Goal: Navigation & Orientation: Go to known website

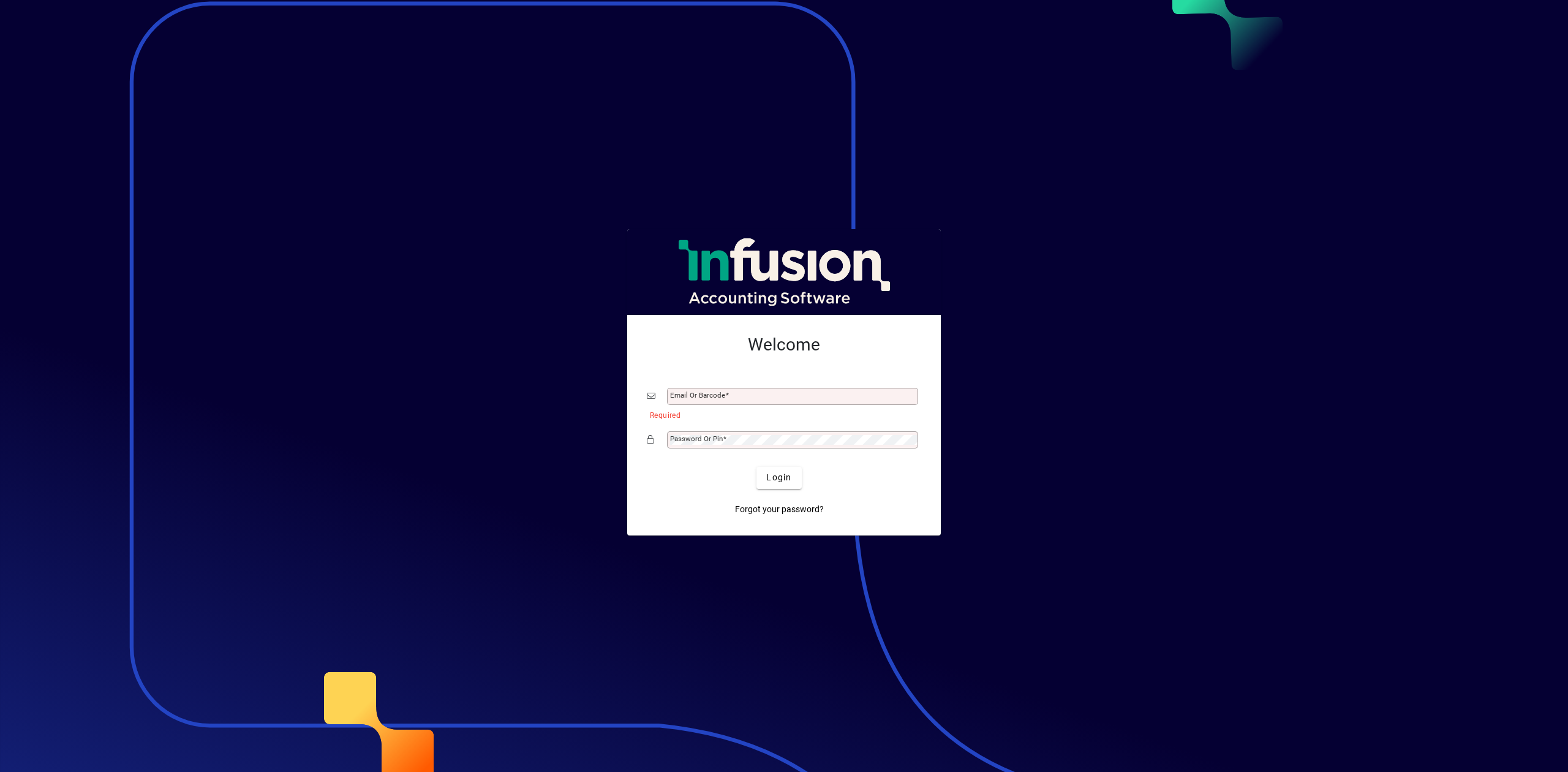
click at [714, 389] on div "Email or Barcode" at bounding box center [792, 396] width 251 height 18
click at [760, 414] on mat-error "Required" at bounding box center [781, 414] width 261 height 13
click at [760, 394] on input "Email or Barcode" at bounding box center [794, 396] width 248 height 10
type input "**********"
click at [744, 434] on div "Password or Pin" at bounding box center [792, 440] width 251 height 18
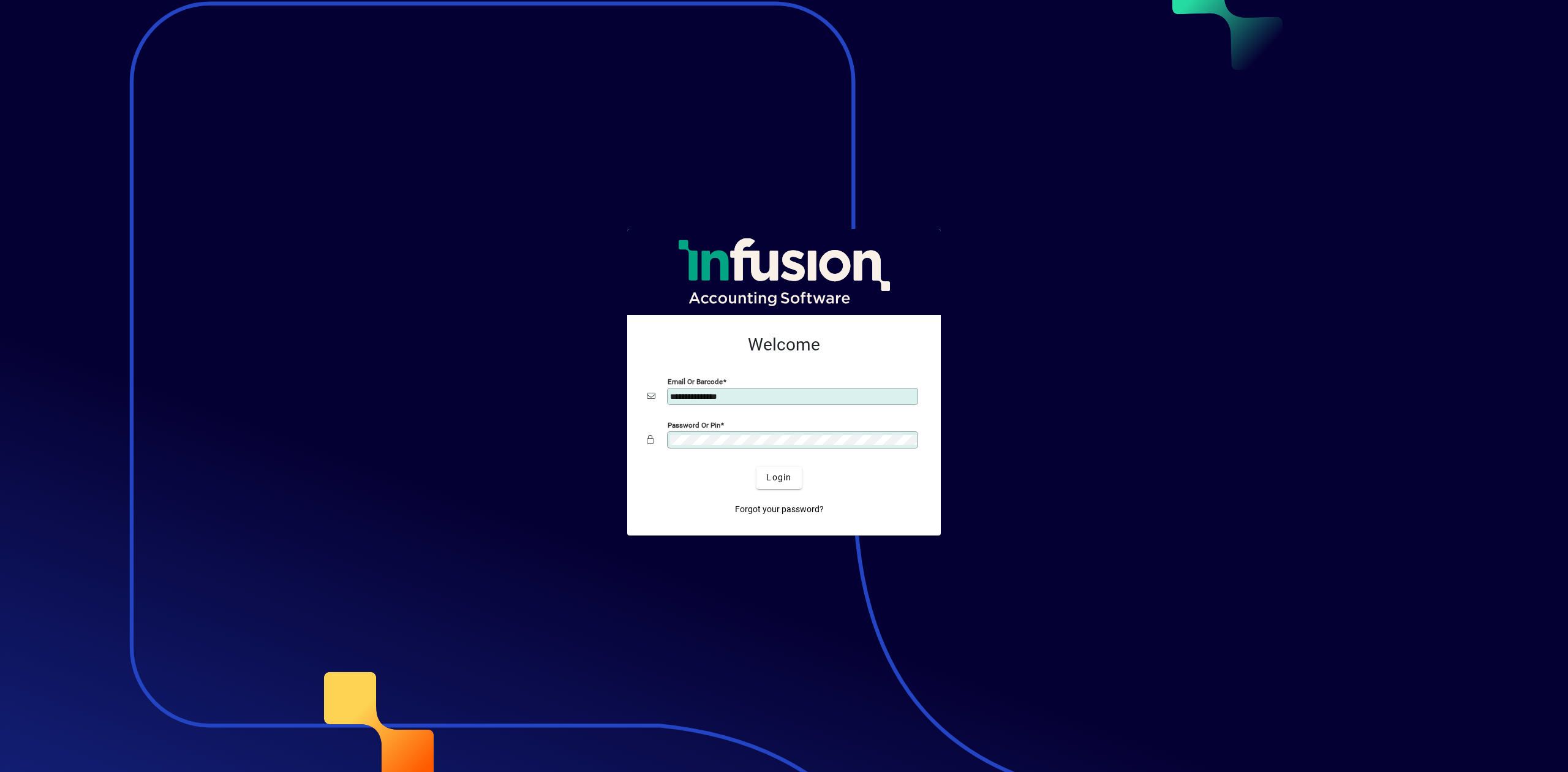
click at [756, 467] on button "Login" at bounding box center [779, 477] width 45 height 22
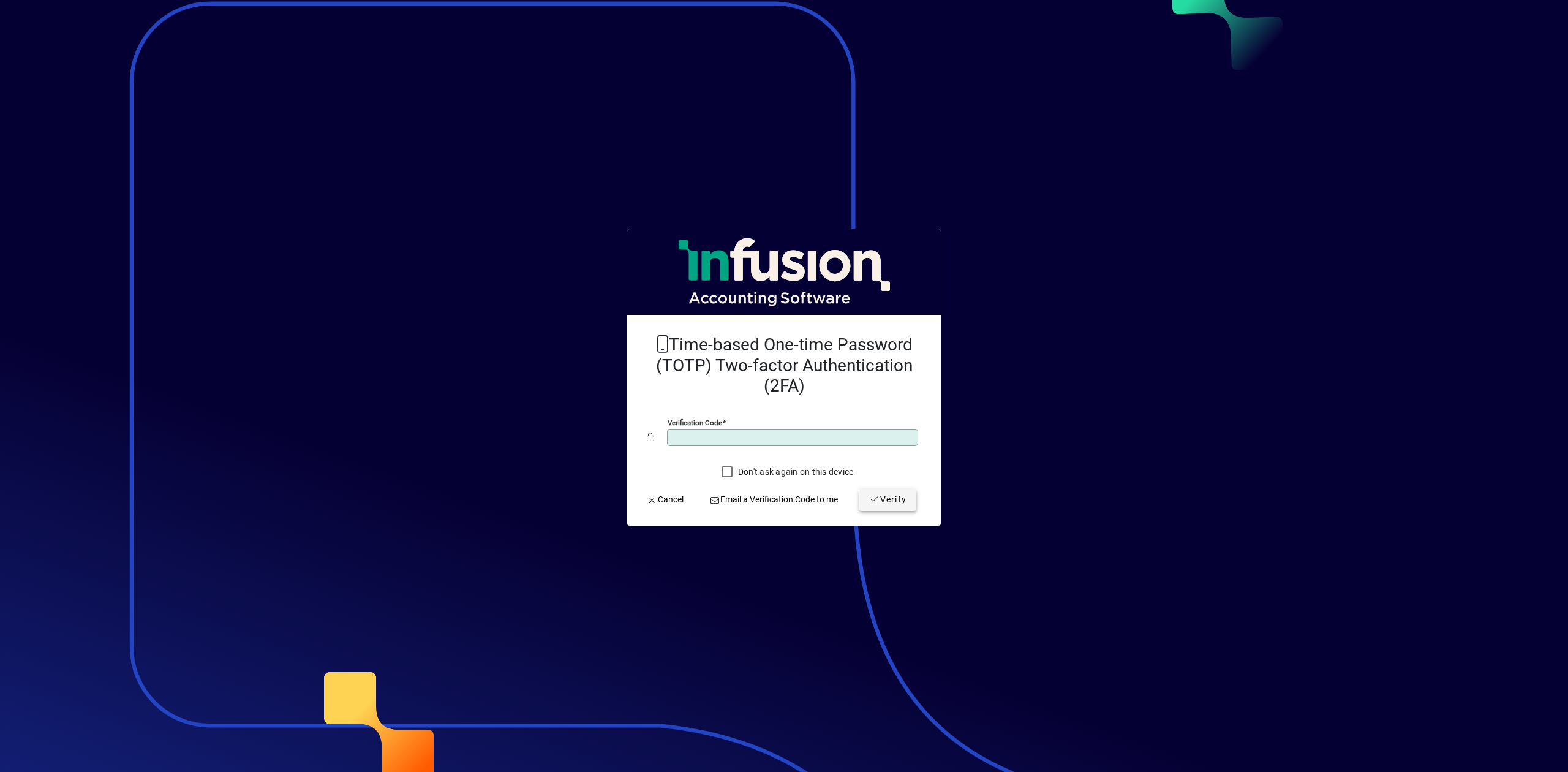
type input "******"
click at [880, 503] on span "Verify" at bounding box center [888, 499] width 37 height 13
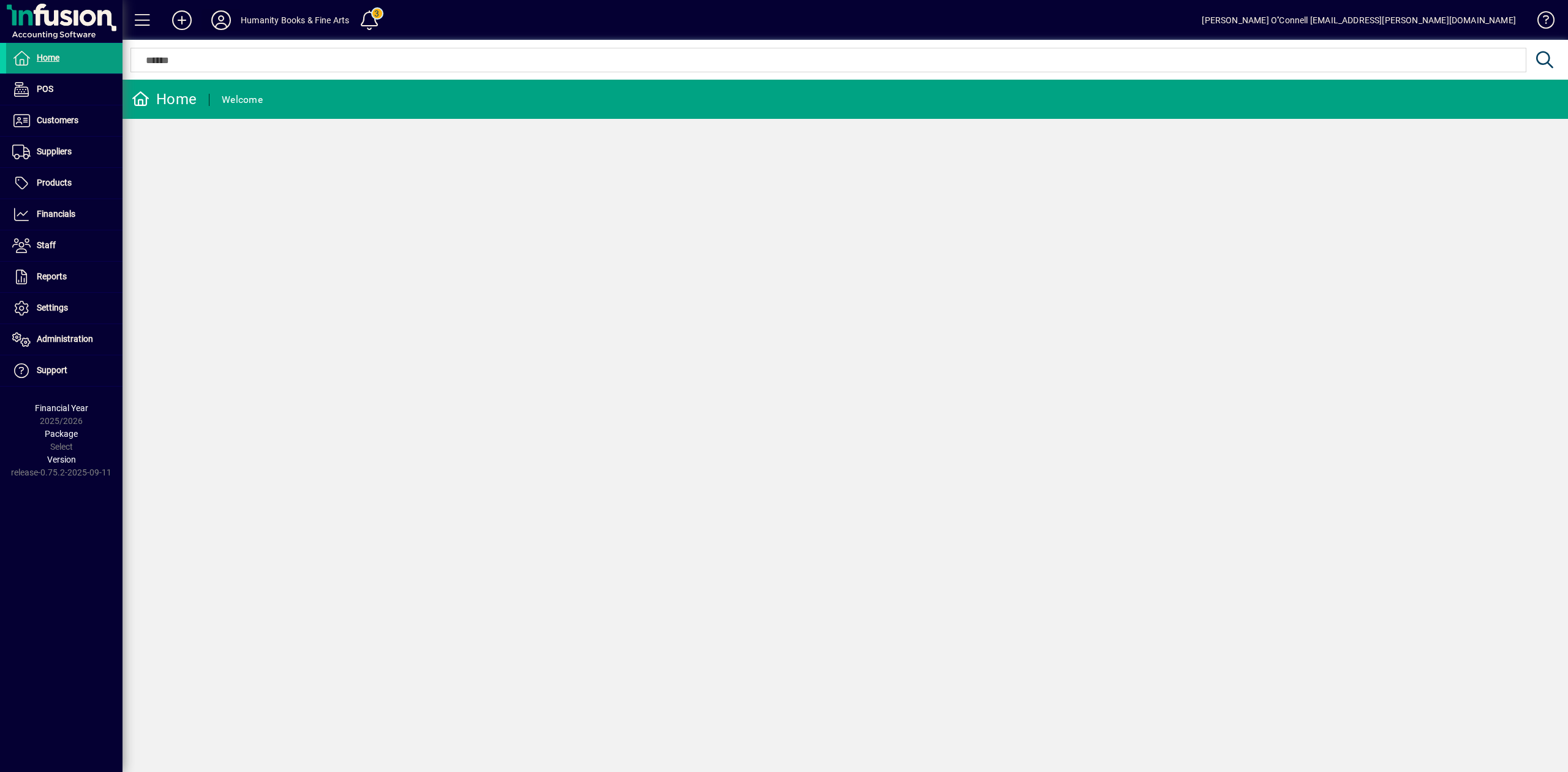
click at [223, 18] on icon at bounding box center [221, 20] width 24 height 20
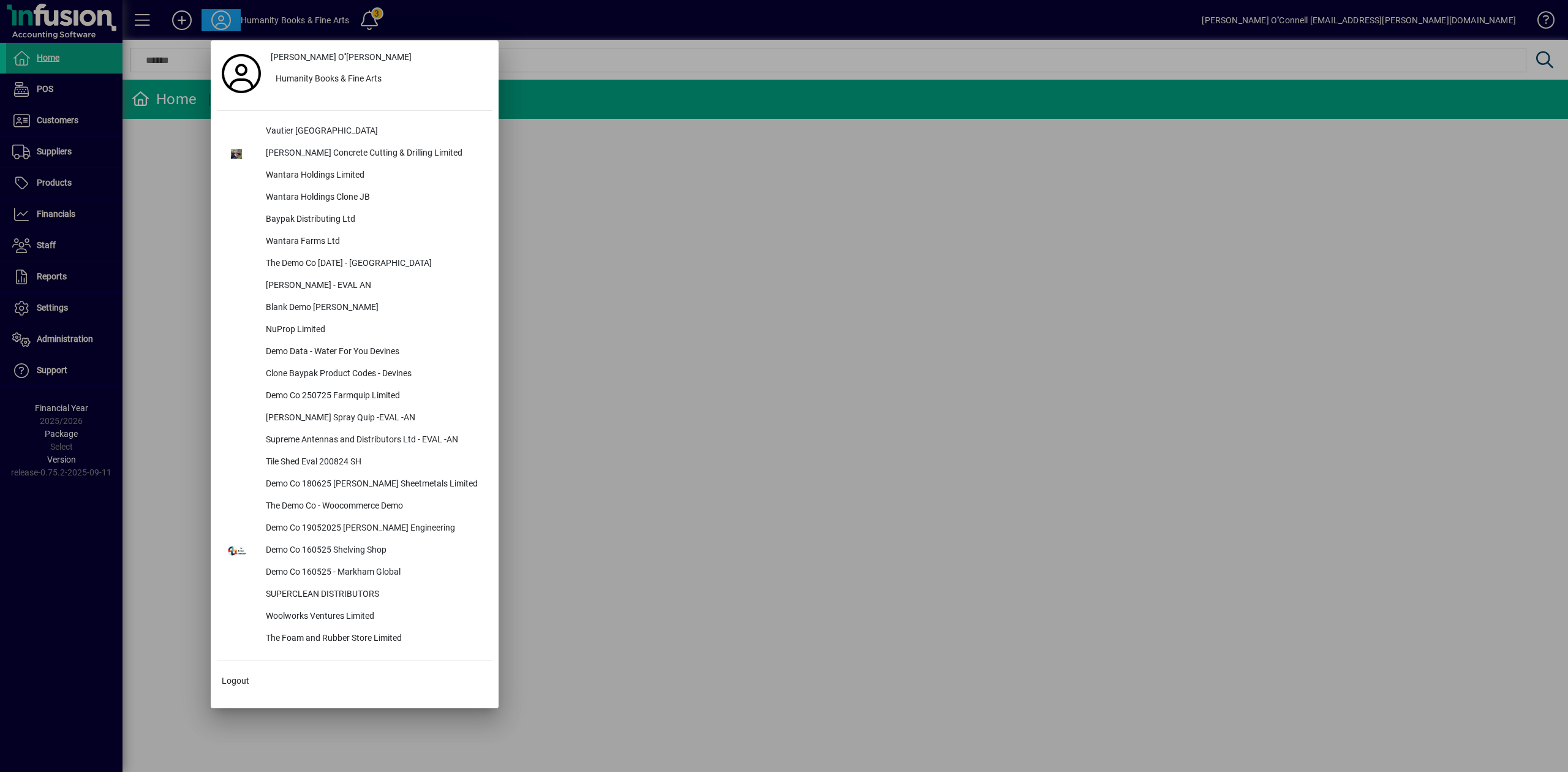
click at [935, 295] on div at bounding box center [784, 386] width 1568 height 772
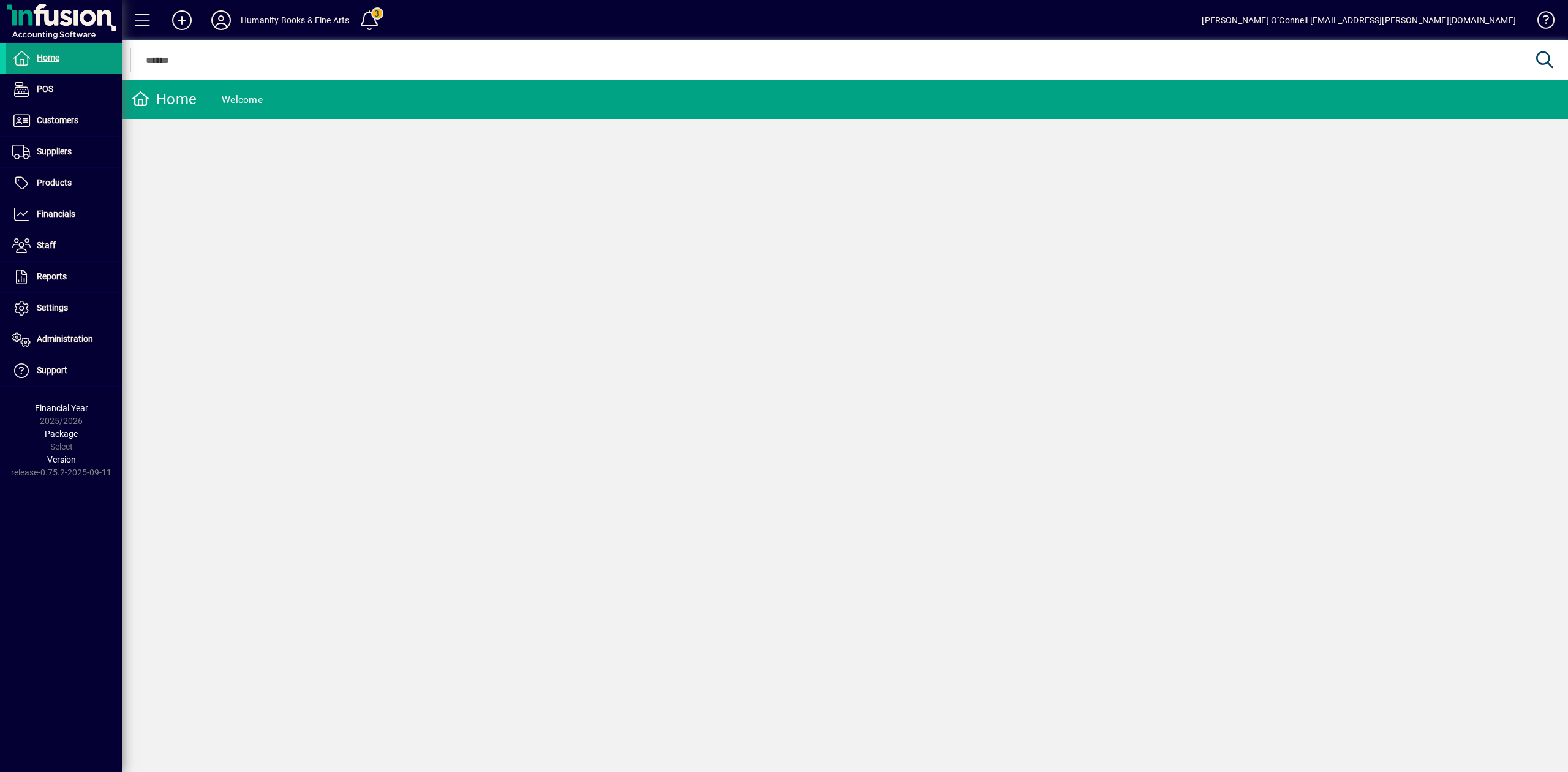
click at [226, 16] on icon at bounding box center [221, 20] width 24 height 20
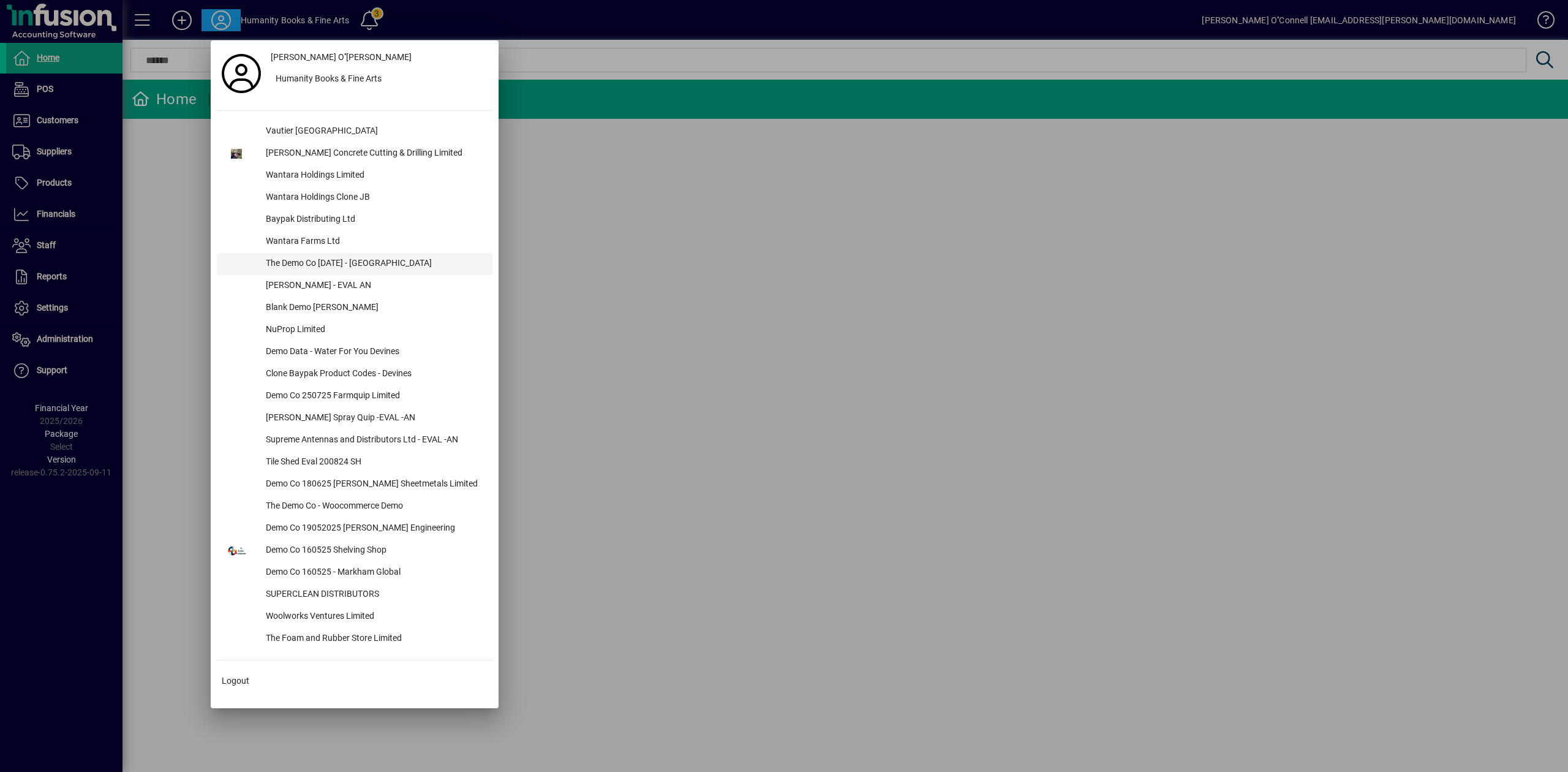
click at [351, 264] on div "The Demo Co [DATE] - [GEOGRAPHIC_DATA]" at bounding box center [374, 264] width 236 height 22
